Goal: Task Accomplishment & Management: Manage account settings

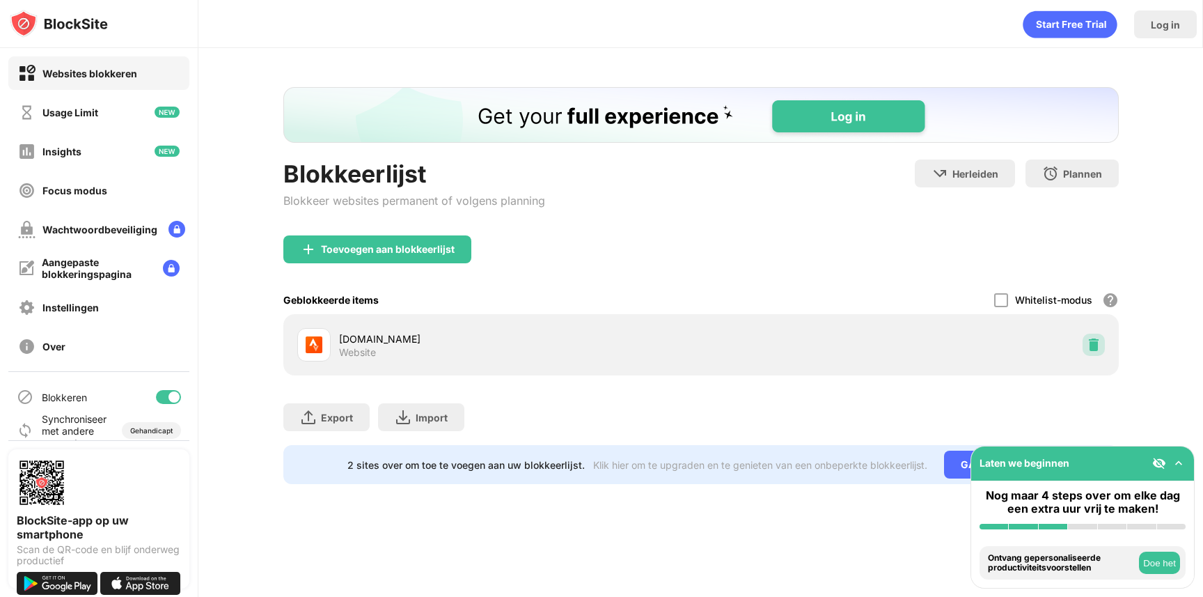
click at [1088, 340] on img at bounding box center [1094, 345] width 14 height 14
click at [1099, 342] on img at bounding box center [1094, 345] width 14 height 14
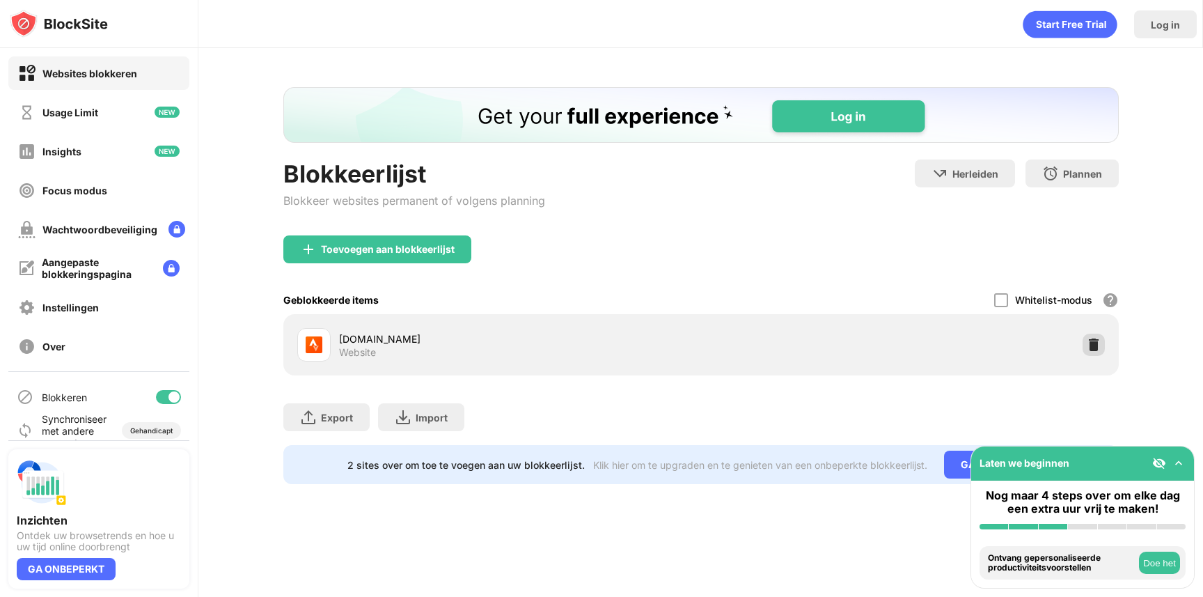
click at [1097, 345] on img at bounding box center [1094, 345] width 14 height 14
click at [1091, 345] on img at bounding box center [1094, 345] width 14 height 14
